Goal: Entertainment & Leisure: Consume media (video, audio)

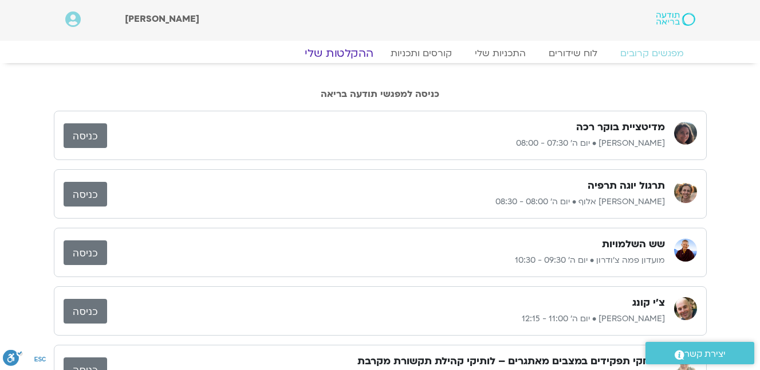
click at [347, 53] on link "ההקלטות שלי" at bounding box center [339, 53] width 96 height 14
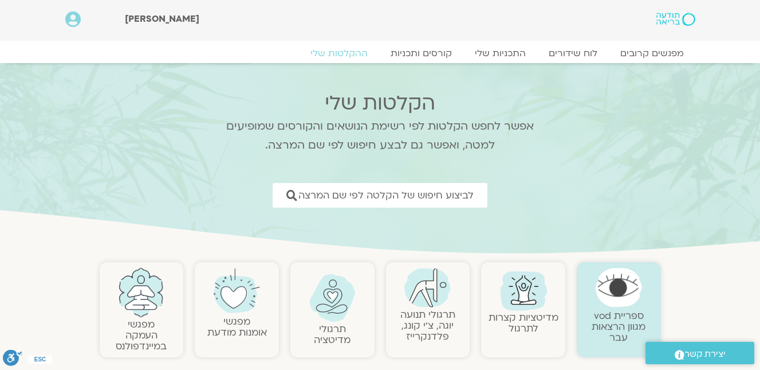
click at [332, 295] on img at bounding box center [332, 298] width 46 height 48
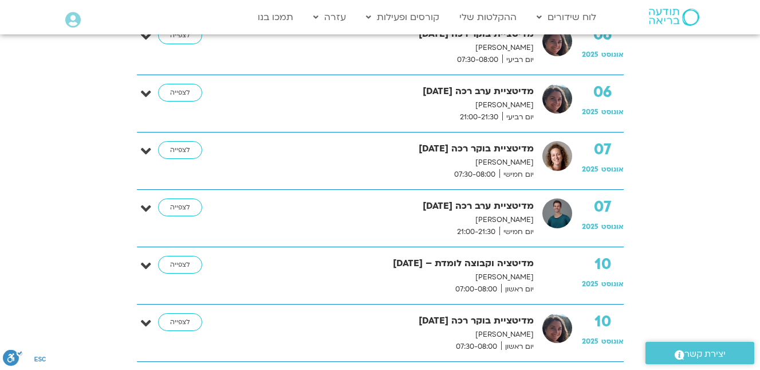
scroll to position [688, 0]
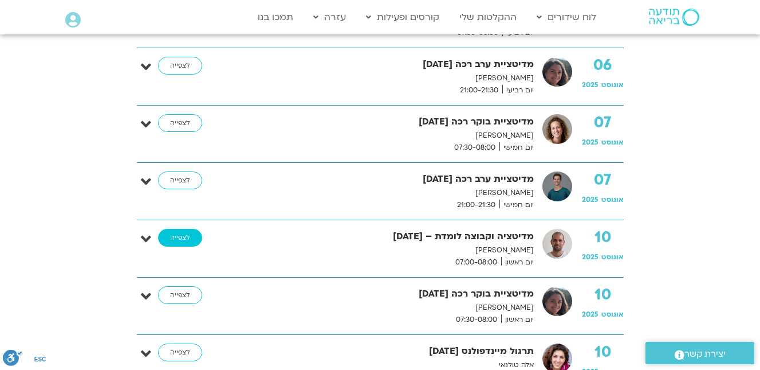
click at [177, 233] on link "לצפייה" at bounding box center [180, 238] width 44 height 18
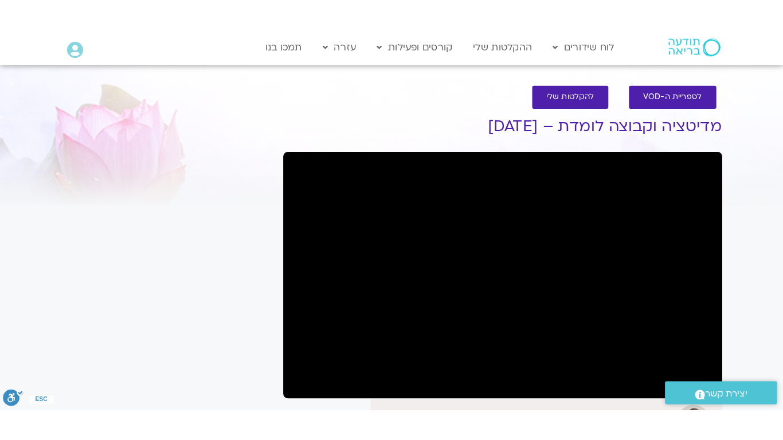
scroll to position [115, 0]
